Goal: Information Seeking & Learning: Understand process/instructions

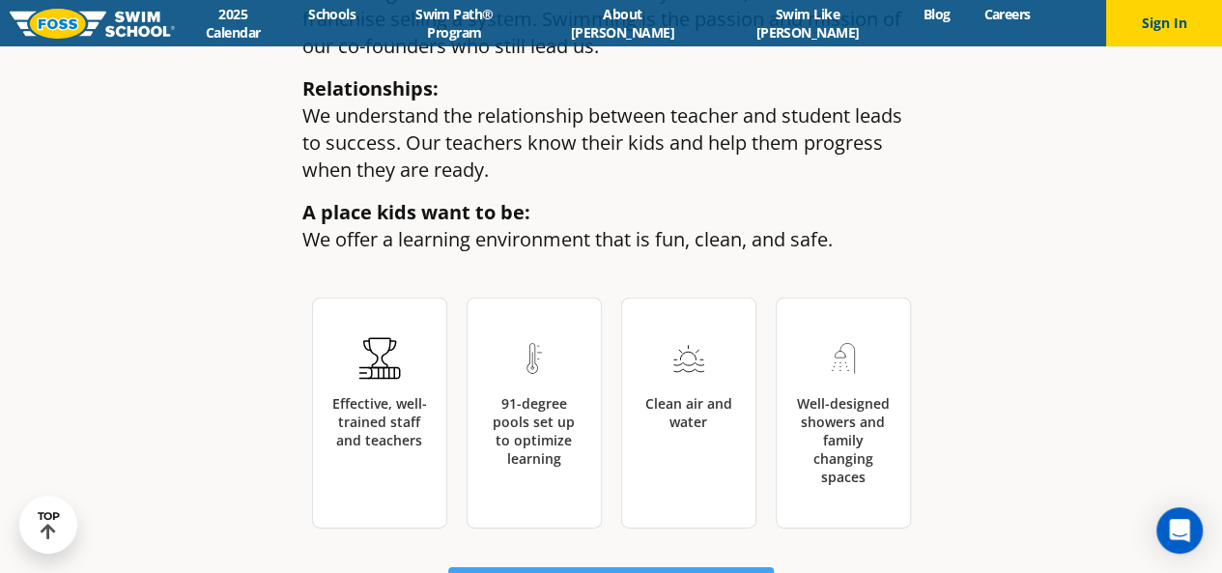
scroll to position [2898, 0]
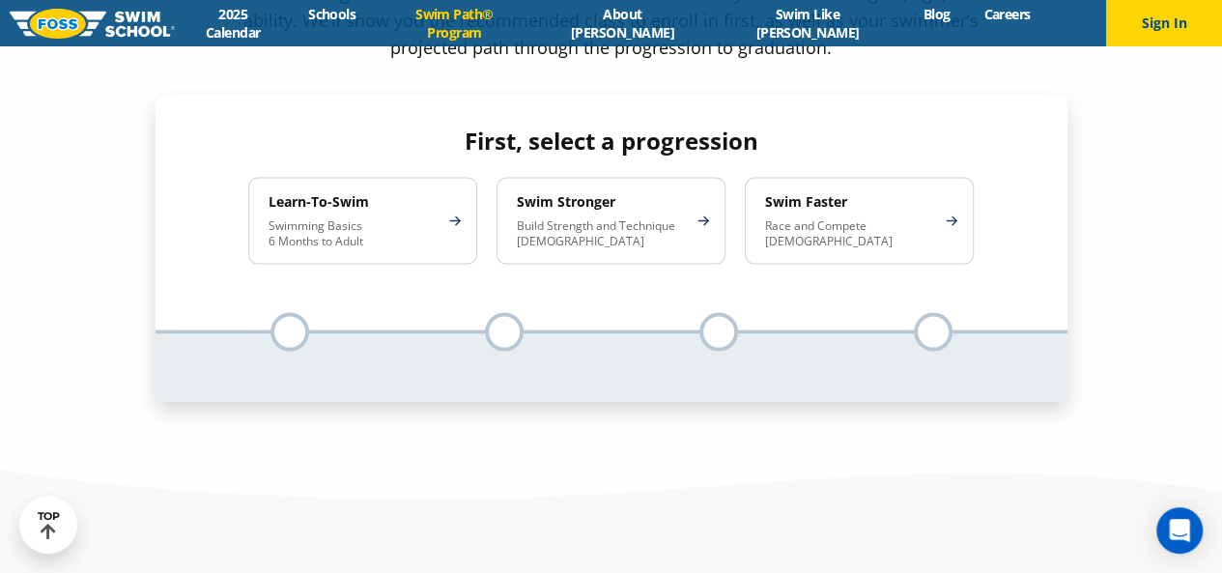
scroll to position [1855, 0]
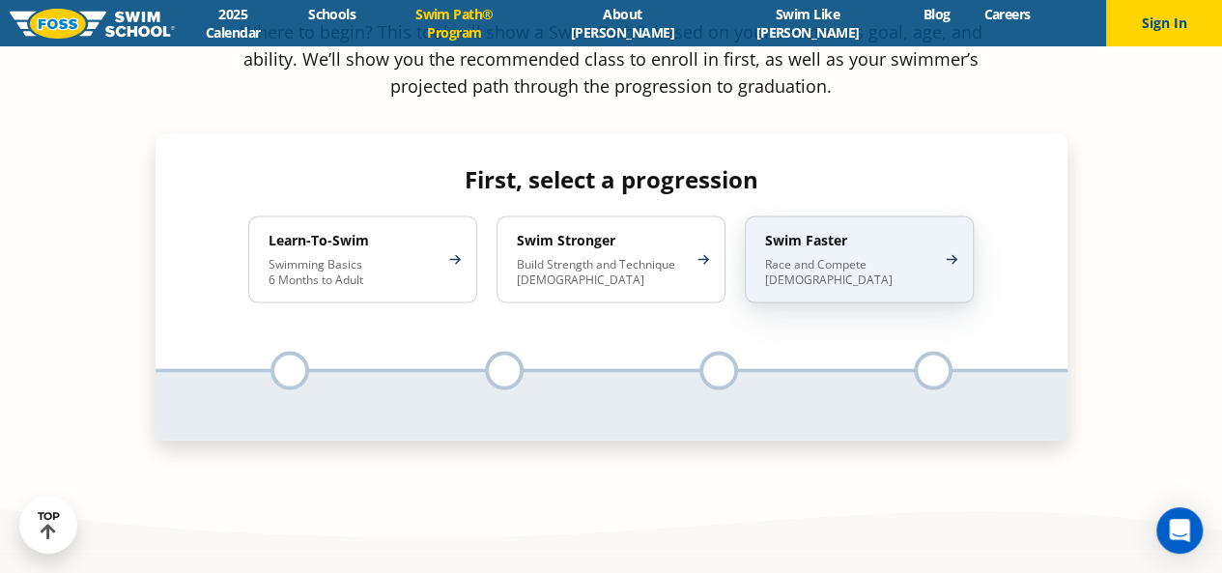
click at [901, 257] on p "Race and Compete [DEMOGRAPHIC_DATA]" at bounding box center [849, 272] width 169 height 31
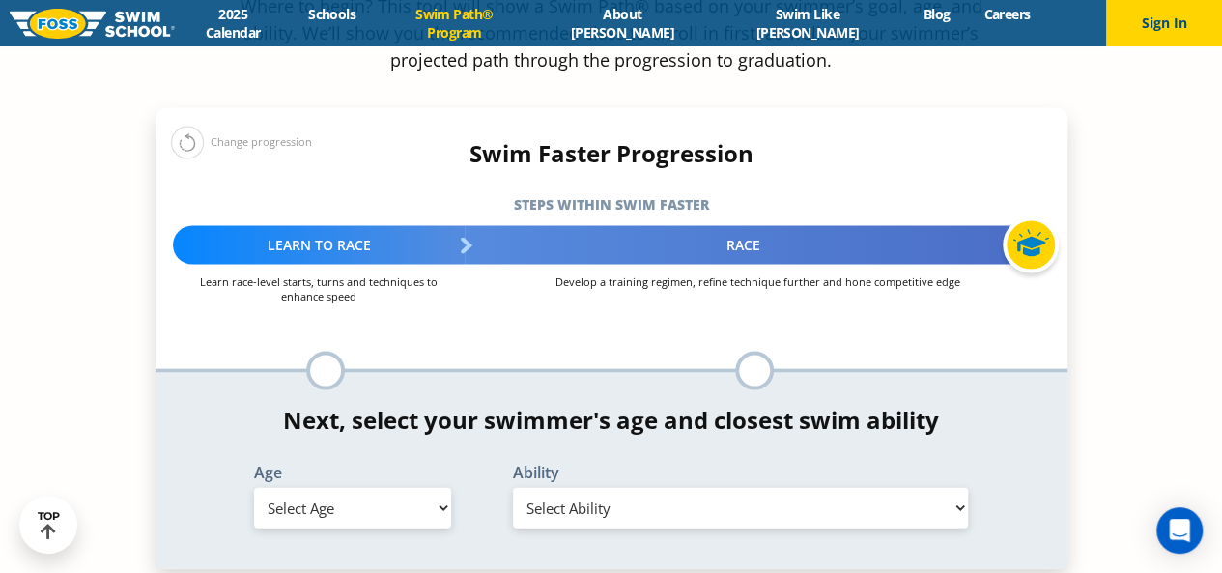
scroll to position [1920, 0]
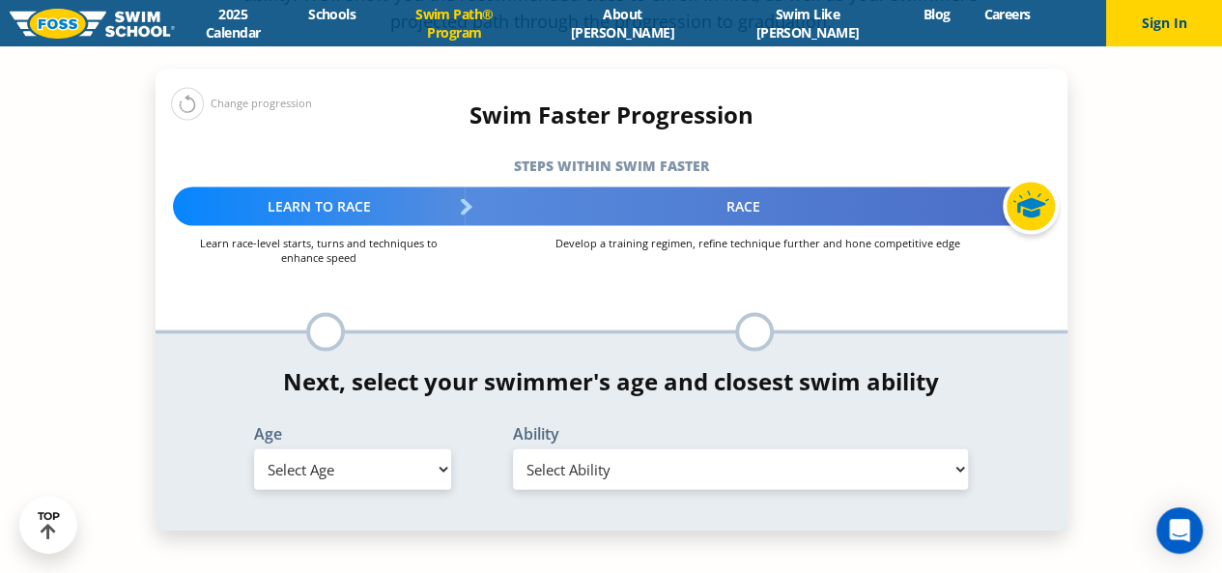
click at [371, 449] on select "Select Age [DEMOGRAPHIC_DATA] months - 1 year 1 year 2 years 3 years 4 years 5 …" at bounding box center [352, 469] width 197 height 41
click at [716, 143] on div "Swim Faster Progression Steps within Swim Faster More about the Progression → L…" at bounding box center [612, 226] width 912 height 250
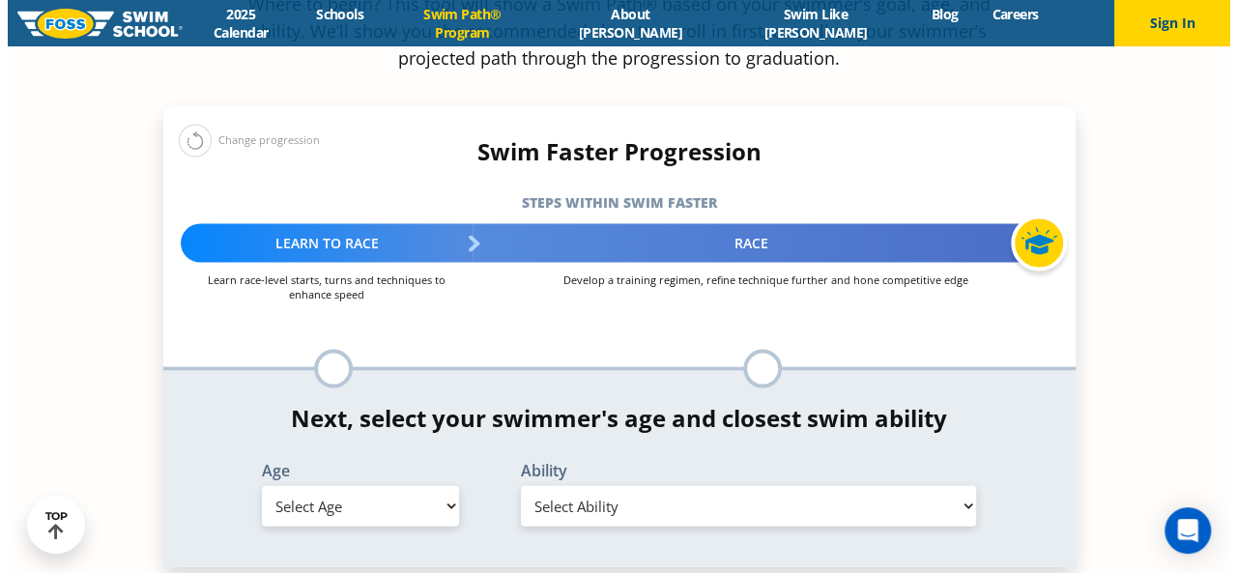
scroll to position [1881, 0]
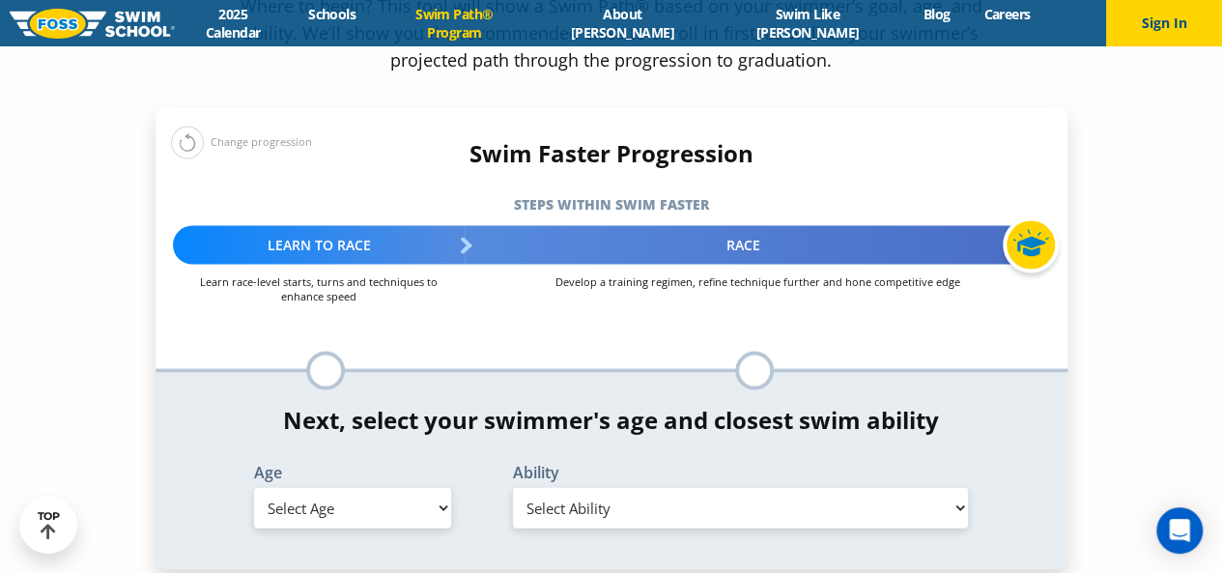
click at [383, 387] on div "*In this class, your swimmer will focus on multiple steps within the progressio…" at bounding box center [612, 471] width 912 height 196
click at [382, 488] on select "Select Age [DEMOGRAPHIC_DATA] months - 1 year 1 year 2 years 3 years 4 years 5 …" at bounding box center [352, 508] width 197 height 41
select select "17-years-"
click at [254, 488] on select "Select Age [DEMOGRAPHIC_DATA] months - 1 year 1 year 2 years 3 years 4 years 5 …" at bounding box center [352, 508] width 197 height 41
click at [653, 465] on div "Ability Select Ability First in-water experience When in the water, reliant on …" at bounding box center [741, 500] width 518 height 71
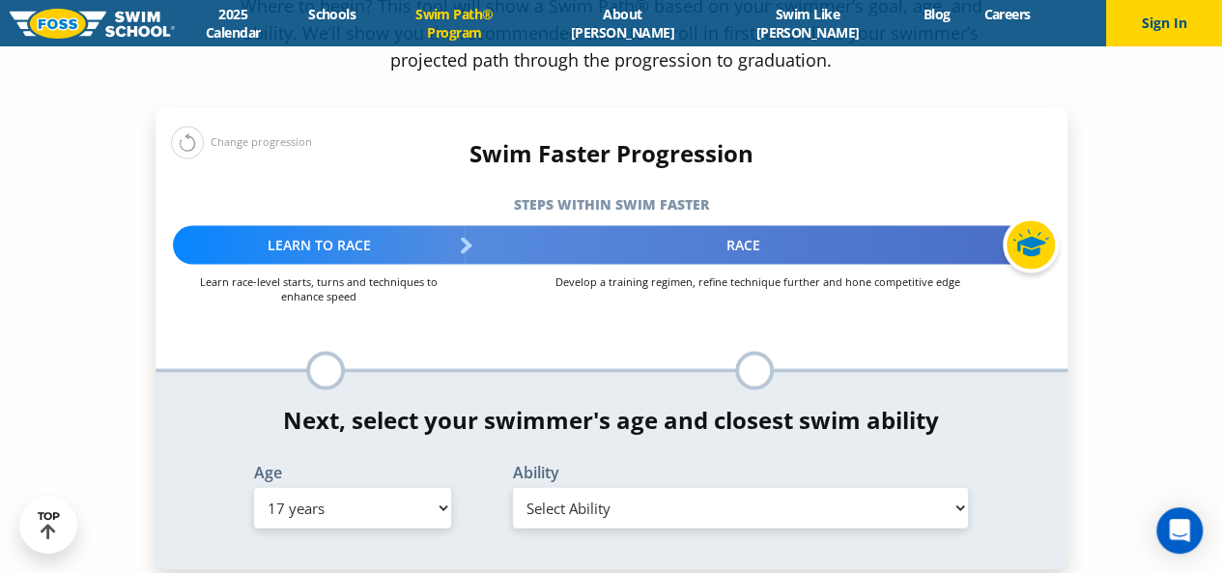
click at [640, 488] on select "Select Ability First in-water experience When in the water, reliant on a life j…" at bounding box center [741, 508] width 456 height 41
select select "17-years--first-in-water-experience"
click at [513, 488] on select "Select Ability First in-water experience When in the water, reliant on a life j…" at bounding box center [741, 508] width 456 height 41
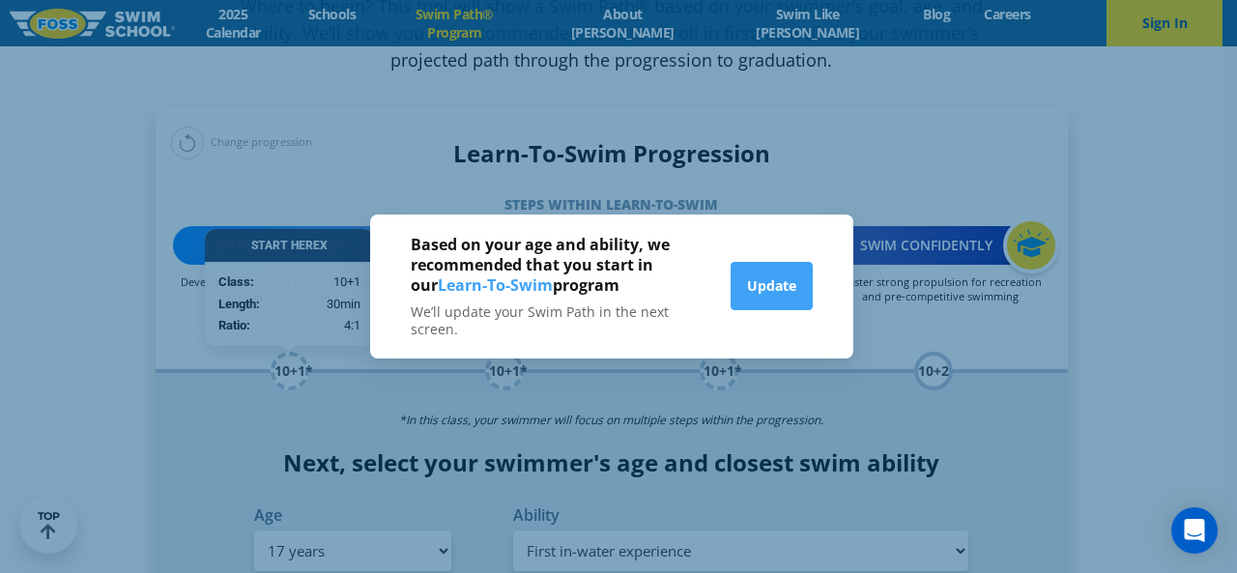
click at [628, 409] on div "Based on your age and ability, we recommended that you start in our Learn-To-Sw…" at bounding box center [618, 286] width 1237 height 573
click at [1032, 320] on div "Based on your age and ability, we recommended that you start in our Learn-To-Sw…" at bounding box center [618, 286] width 1237 height 573
